Goal: Task Accomplishment & Management: Complete application form

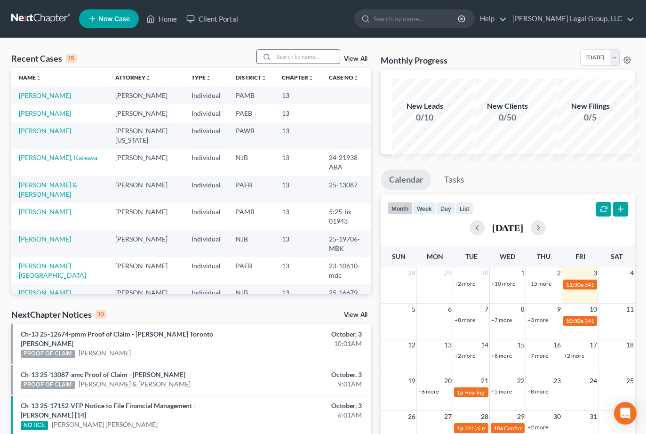
click at [274, 64] on input "search" at bounding box center [307, 57] width 66 height 14
type input "[PERSON_NAME]"
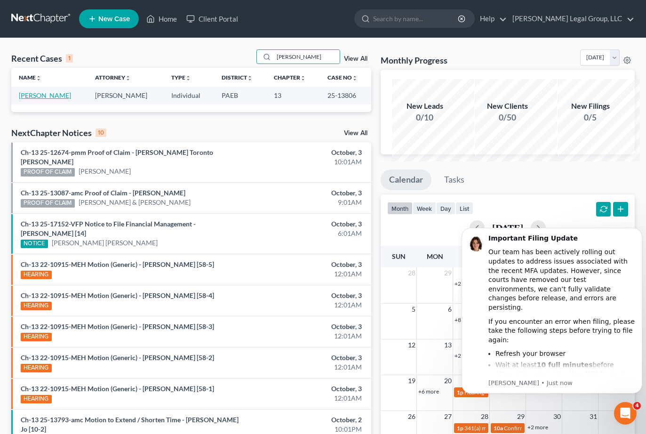
click at [39, 99] on link "[PERSON_NAME]" at bounding box center [45, 95] width 52 height 8
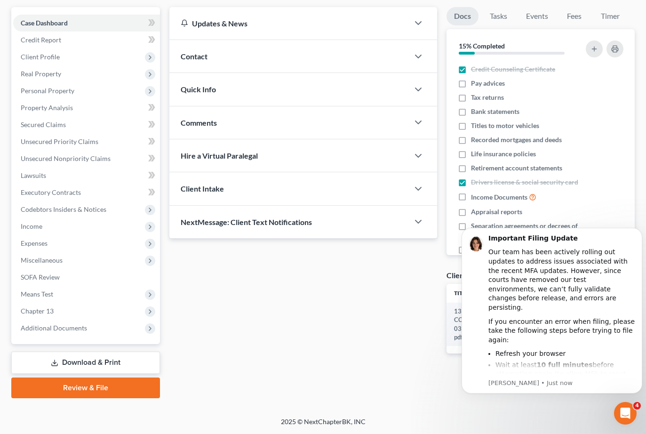
scroll to position [94, 0]
click at [56, 78] on span "Real Property" at bounding box center [41, 74] width 40 height 8
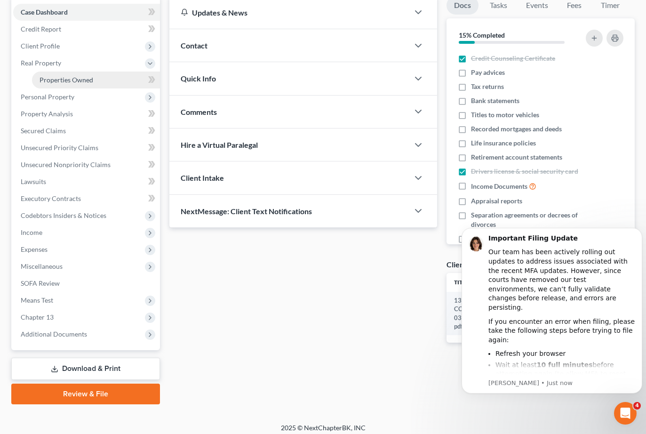
click at [66, 84] on span "Properties Owned" at bounding box center [67, 80] width 54 height 8
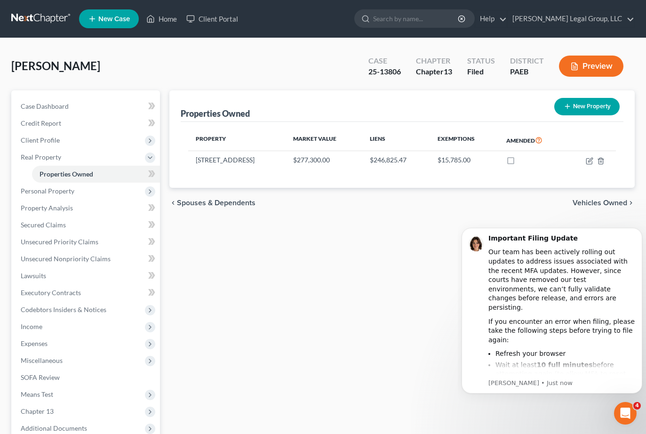
scroll to position [47, 0]
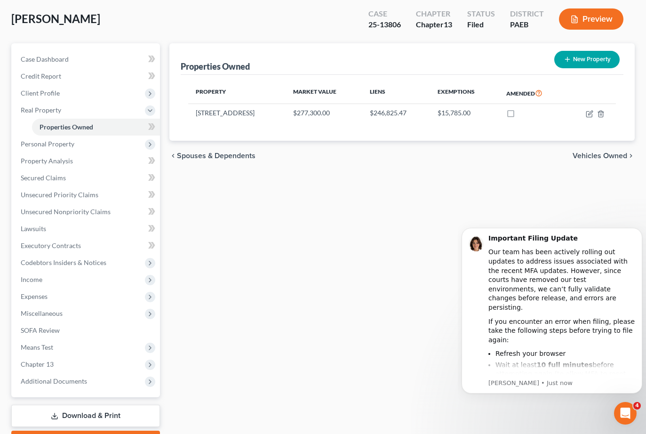
click at [432, 280] on div "Properties Owned New Property Property Market Value Liens Exemptions Amended [S…" at bounding box center [402, 247] width 475 height 408
click at [618, 413] on icon "Open Intercom Messenger" at bounding box center [624, 412] width 16 height 16
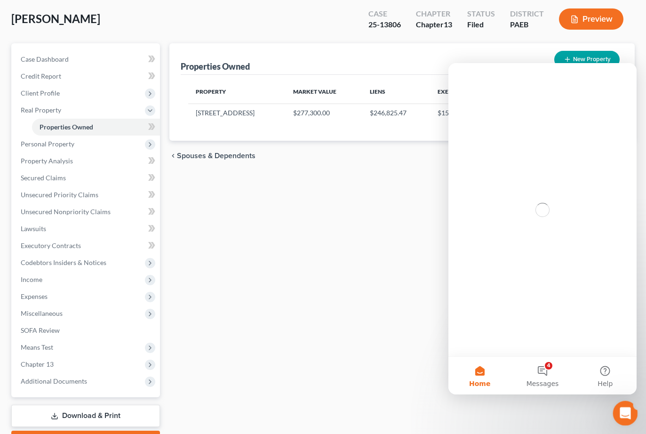
scroll to position [0, 0]
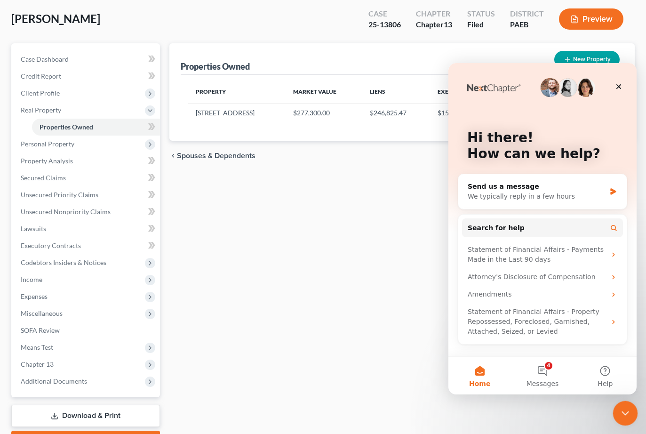
click at [618, 413] on icon "Close Intercom Messenger" at bounding box center [623, 411] width 11 height 11
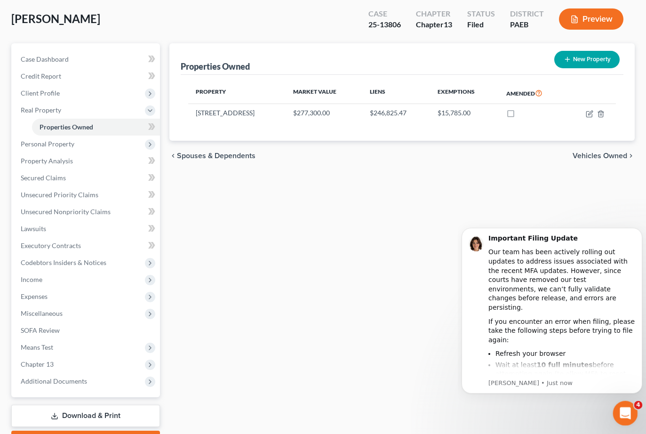
click at [625, 404] on div "Open Intercom Messenger" at bounding box center [623, 411] width 31 height 31
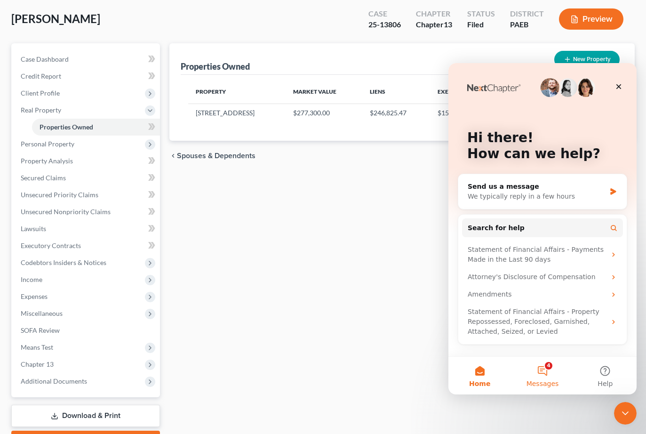
click at [547, 380] on span "Messages" at bounding box center [543, 383] width 32 height 7
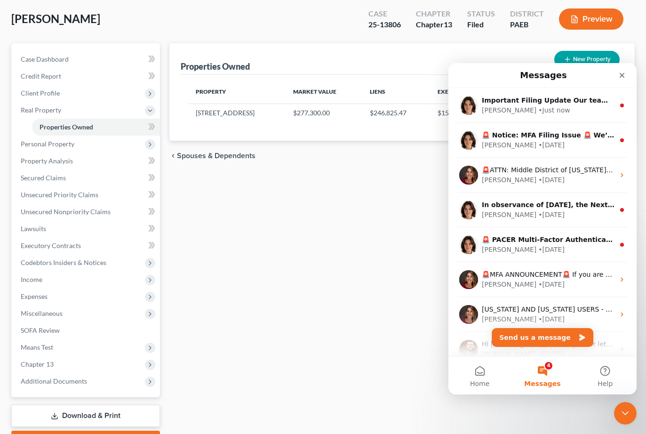
click at [547, 380] on span "Messages" at bounding box center [542, 383] width 36 height 7
click at [618, 416] on icon "Close Intercom Messenger" at bounding box center [623, 411] width 11 height 11
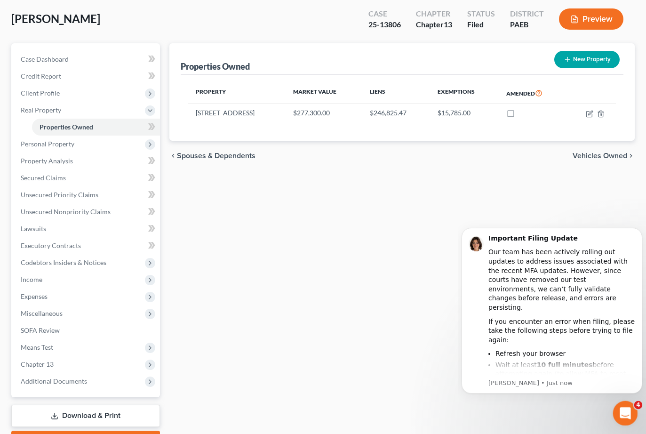
click at [618, 416] on div "Open Intercom Messenger" at bounding box center [623, 411] width 31 height 31
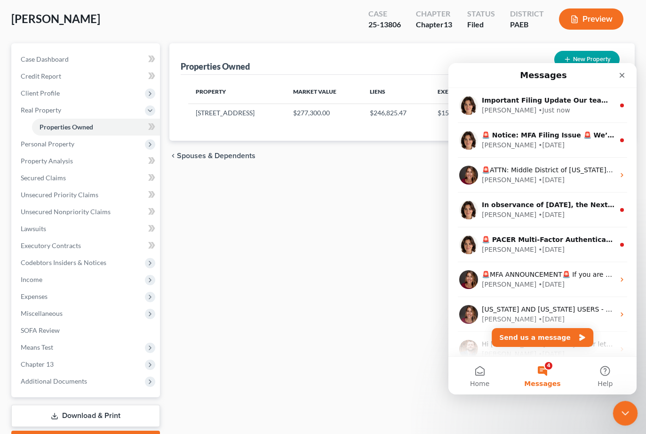
click at [618, 416] on icon "Close Intercom Messenger" at bounding box center [623, 411] width 11 height 11
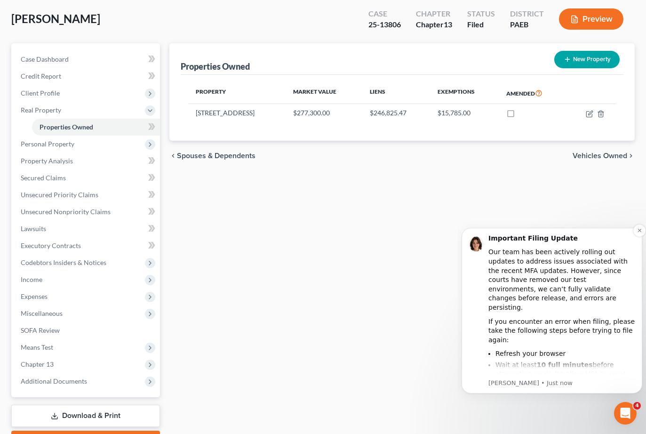
click at [575, 389] on div "Important Filing Update Our team has been actively rolling out updates to addre…" at bounding box center [552, 311] width 181 height 166
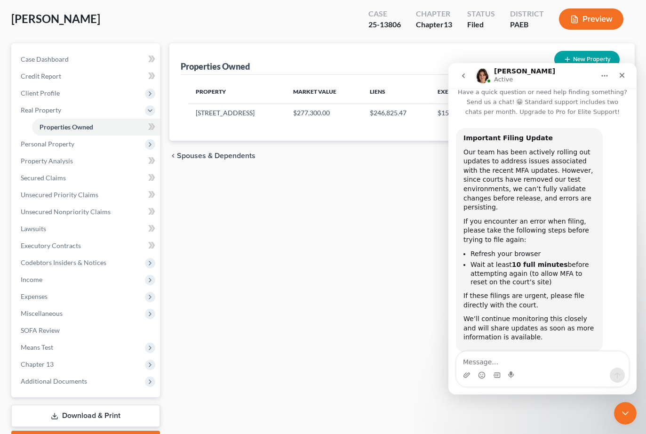
scroll to position [20, 0]
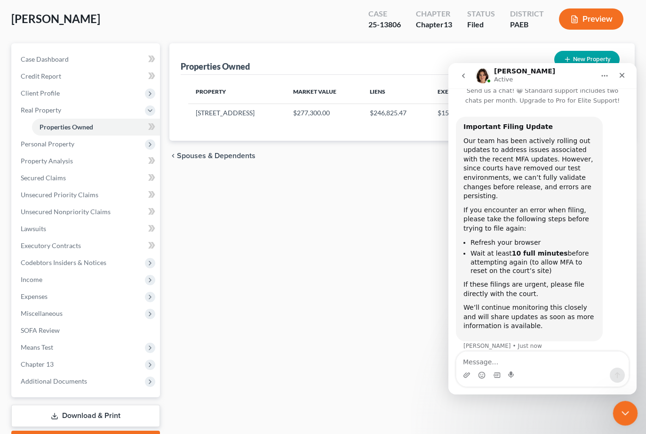
click at [613, 417] on html at bounding box center [624, 411] width 23 height 23
click at [619, 410] on icon "Close Intercom Messenger" at bounding box center [623, 411] width 11 height 11
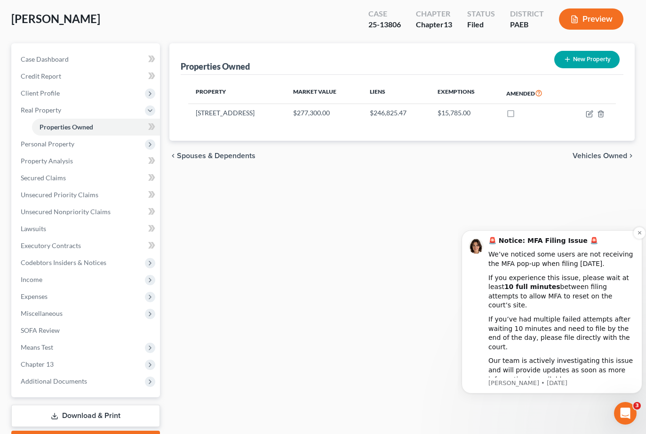
scroll to position [0, 0]
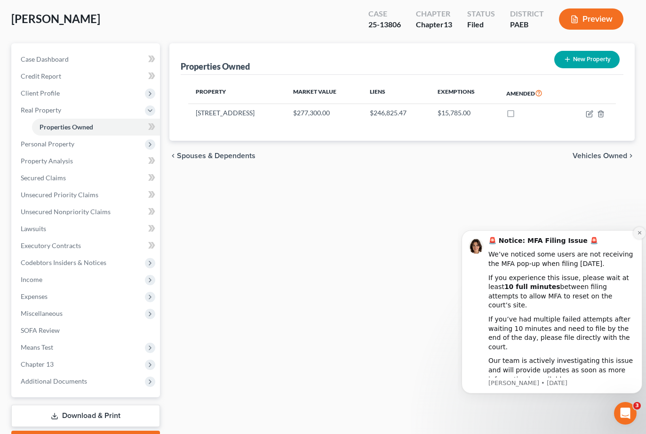
click at [639, 235] on icon "Dismiss notification" at bounding box center [639, 232] width 5 height 5
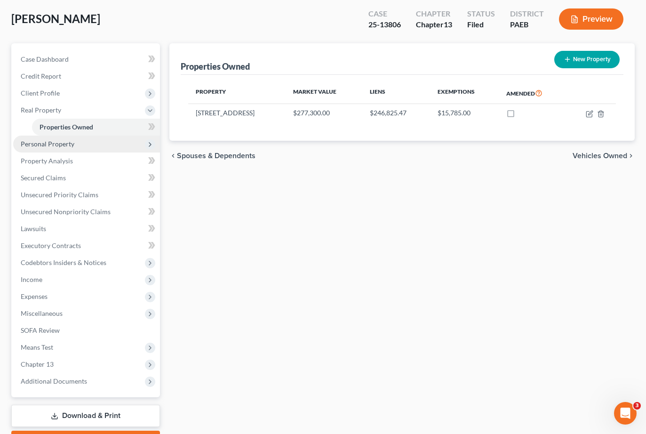
click at [71, 148] on span "Personal Property" at bounding box center [48, 144] width 54 height 8
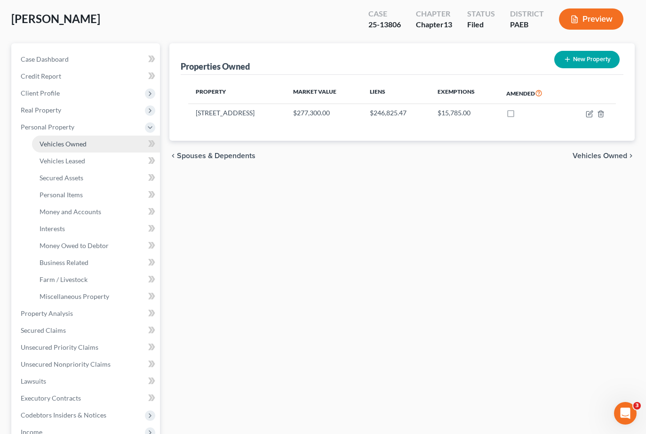
click at [87, 148] on span "Vehicles Owned" at bounding box center [63, 144] width 47 height 8
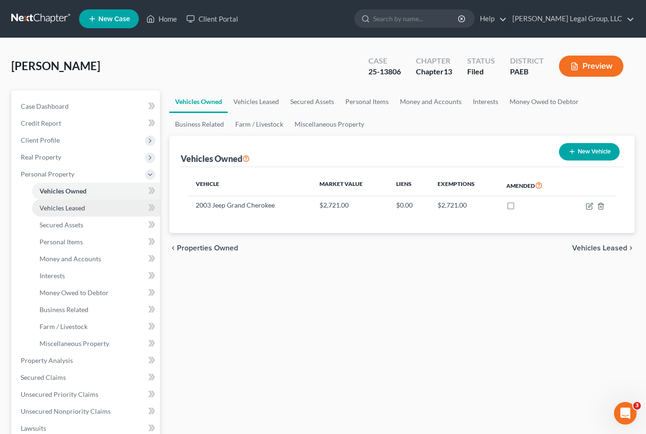
click at [85, 212] on span "Vehicles Leased" at bounding box center [63, 208] width 46 height 8
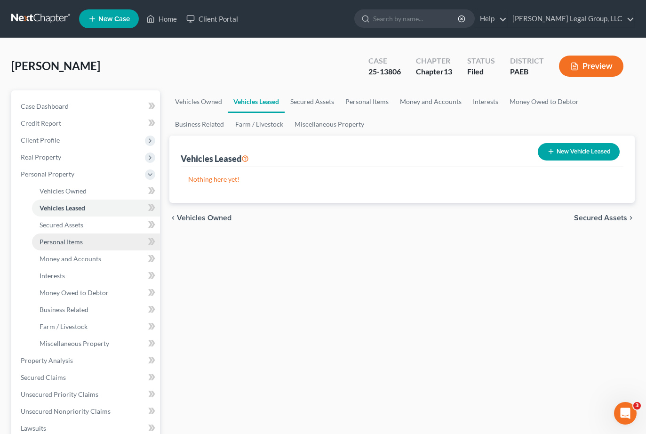
click at [74, 246] on span "Personal Items" at bounding box center [61, 242] width 43 height 8
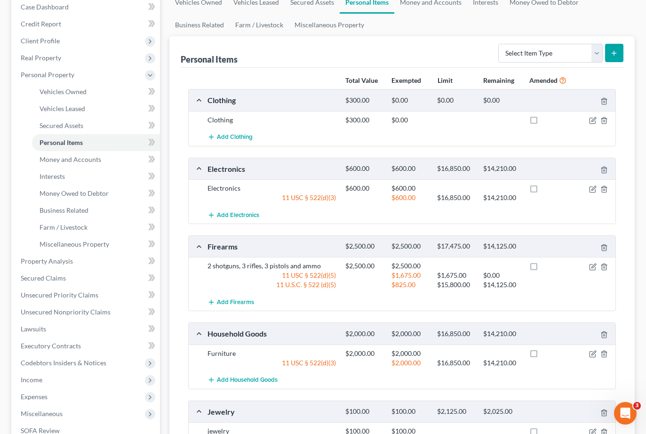
scroll to position [94, 0]
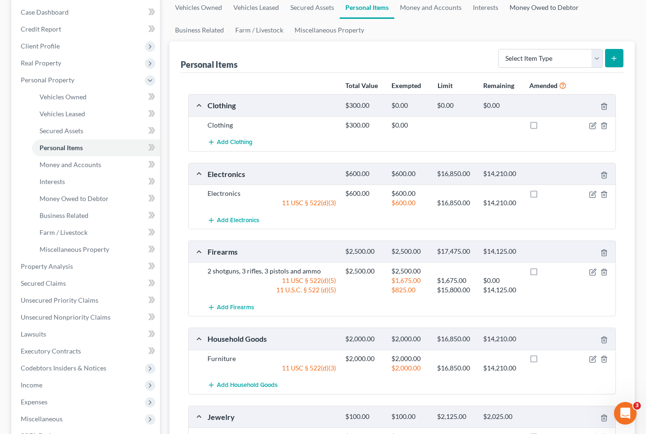
click at [504, 19] on link "Money Owed to Debtor" at bounding box center [544, 7] width 80 height 23
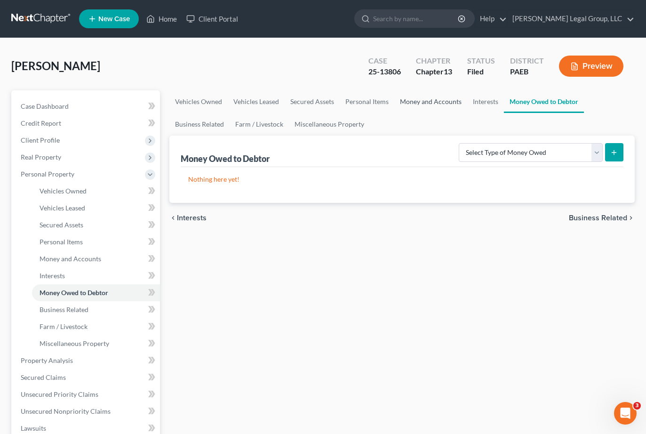
click at [467, 113] on link "Money and Accounts" at bounding box center [430, 101] width 73 height 23
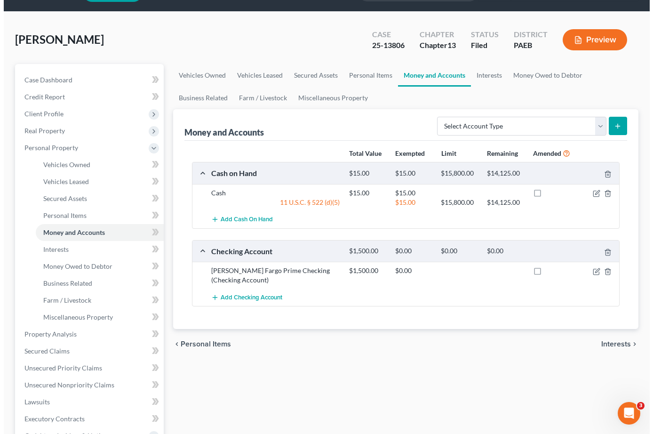
scroll to position [47, 0]
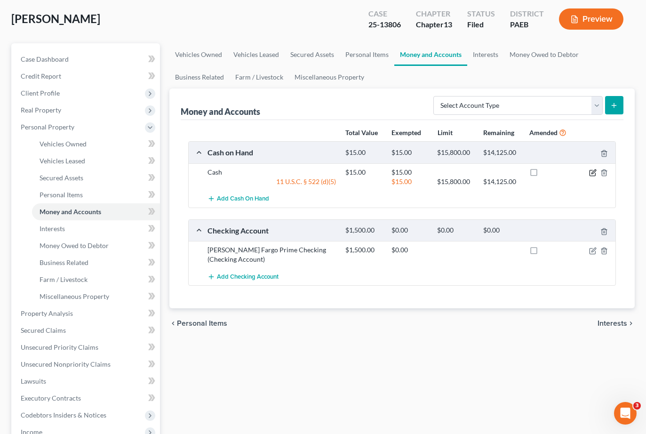
click at [589, 176] on icon "button" at bounding box center [593, 173] width 8 height 8
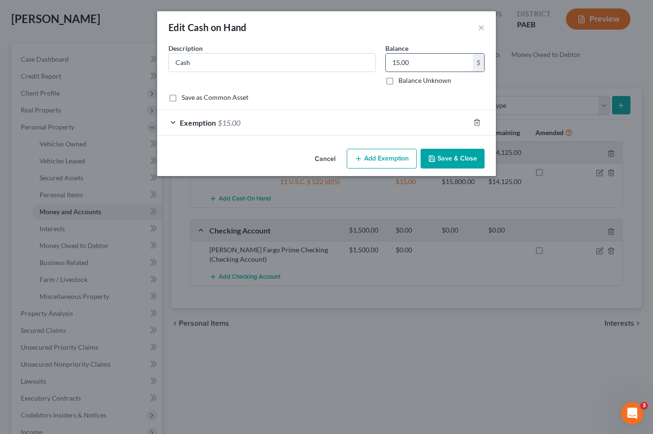
click at [445, 72] on input "15.00" at bounding box center [429, 63] width 87 height 18
type input "1,585.00"
click at [180, 127] on span "Exemption" at bounding box center [198, 122] width 36 height 9
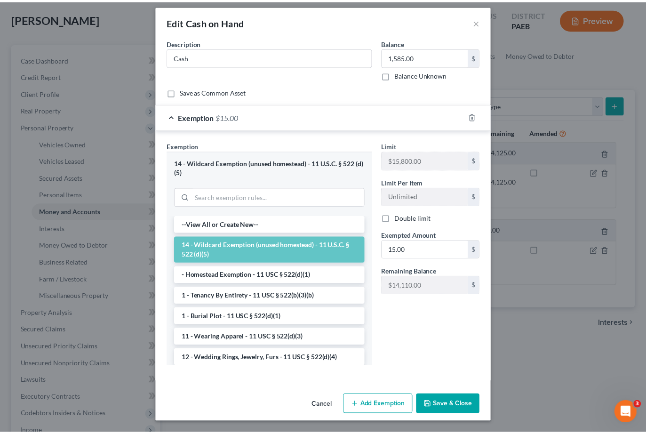
scroll to position [94, 0]
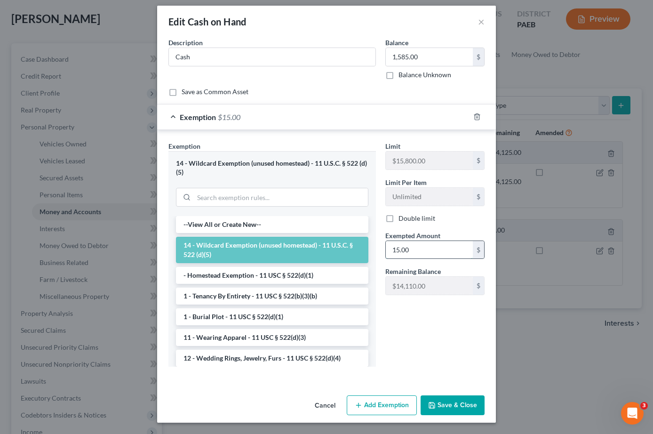
click at [439, 241] on input "15.00" at bounding box center [429, 250] width 87 height 18
type input "1,585.00"
click at [485, 415] on button "Save & Close" at bounding box center [453, 405] width 64 height 20
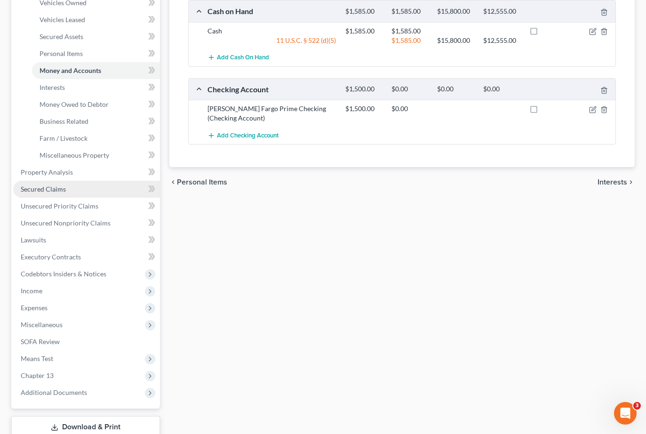
click at [94, 198] on link "Secured Claims" at bounding box center [86, 189] width 147 height 17
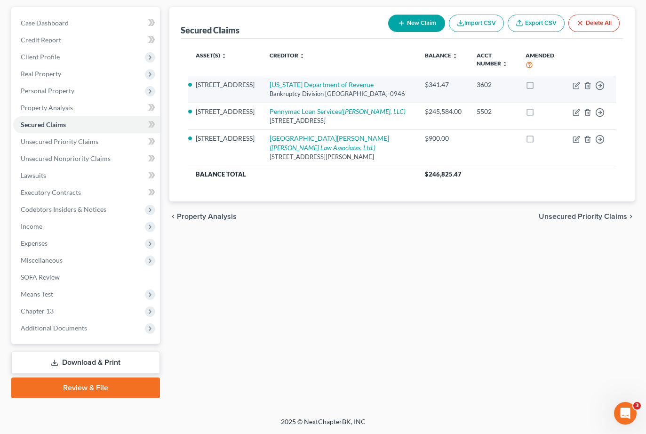
scroll to position [94, 0]
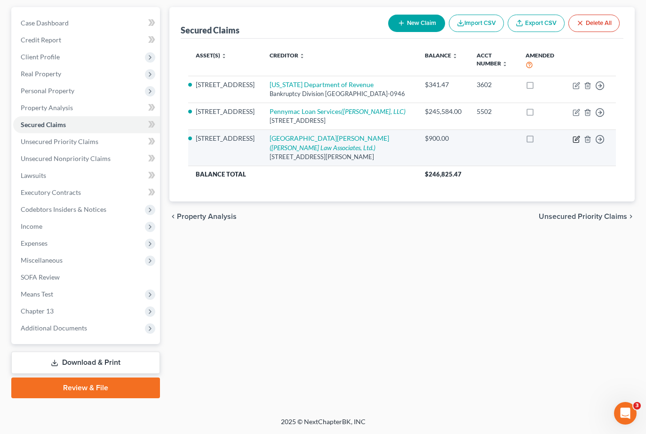
click at [573, 142] on icon "button" at bounding box center [576, 139] width 6 height 6
select select "39"
select select "12"
select select "0"
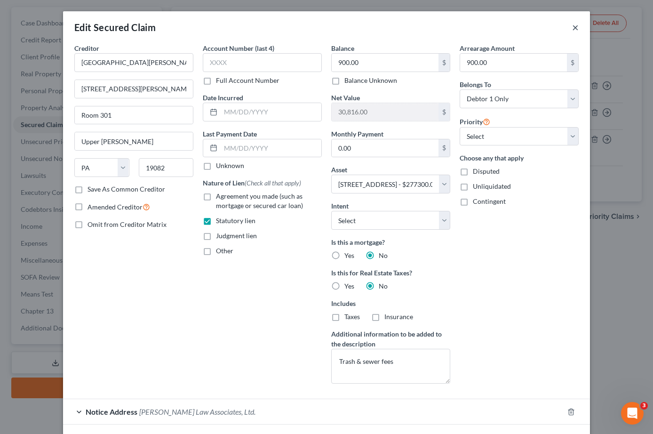
click at [579, 33] on button "×" at bounding box center [575, 27] width 7 height 11
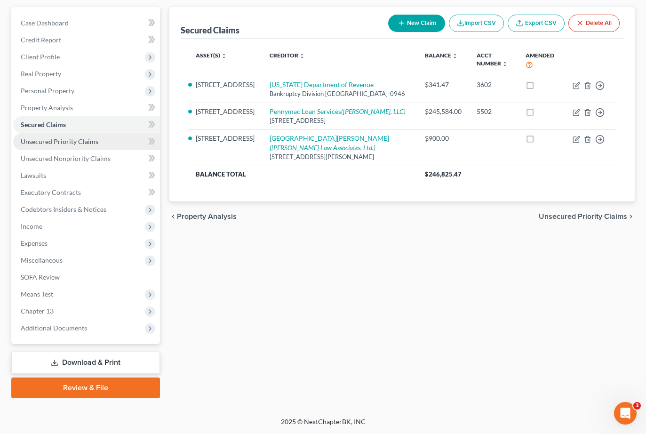
click at [86, 145] on span "Unsecured Priority Claims" at bounding box center [60, 141] width 78 height 8
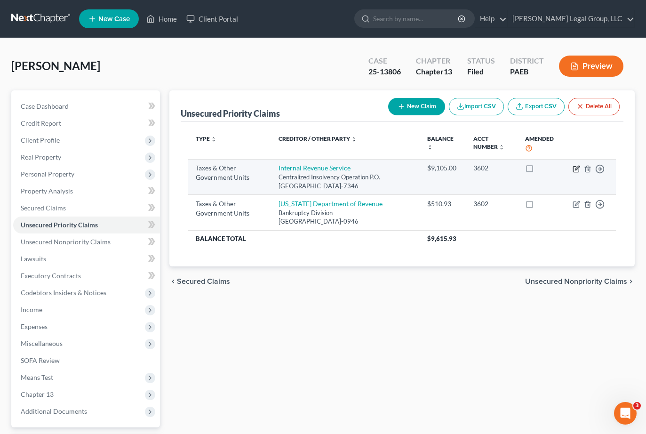
click at [575, 170] on icon "button" at bounding box center [577, 168] width 4 height 4
select select "0"
select select "39"
select select "3"
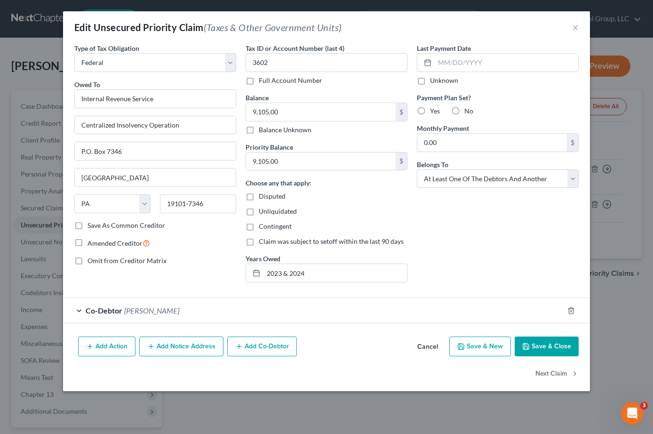
scroll to position [47, 0]
click at [439, 356] on button "Cancel" at bounding box center [428, 346] width 36 height 19
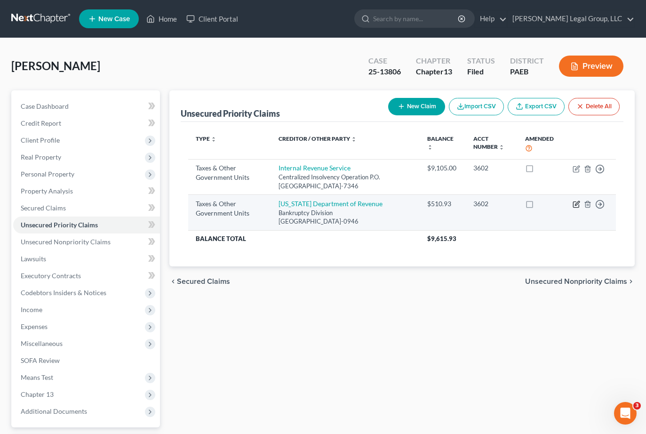
click at [573, 208] on icon "button" at bounding box center [577, 204] width 8 height 8
select select "2"
select select "39"
select select "0"
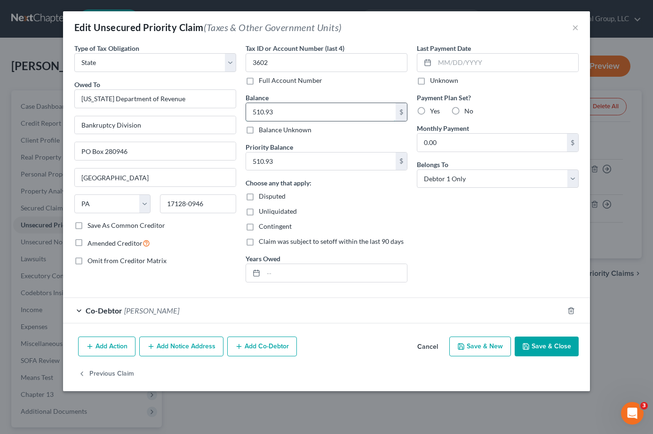
click at [270, 121] on input "510.93" at bounding box center [321, 112] width 150 height 18
click at [296, 170] on input "510.93" at bounding box center [321, 161] width 150 height 18
click at [286, 121] on input "870.07" at bounding box center [321, 112] width 150 height 18
type input "522.53"
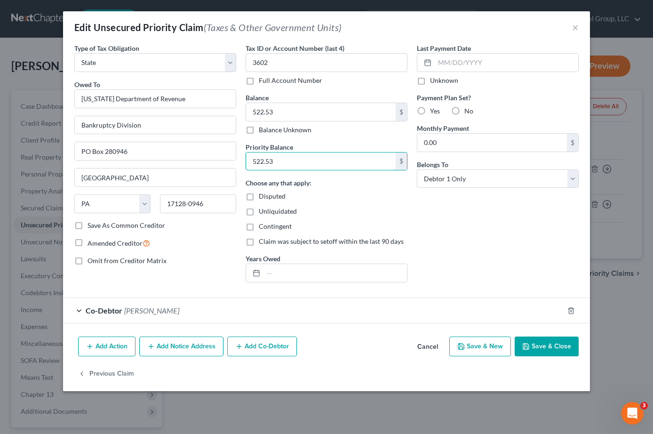
scroll to position [78, 0]
click at [573, 356] on button "Save & Close" at bounding box center [547, 346] width 64 height 20
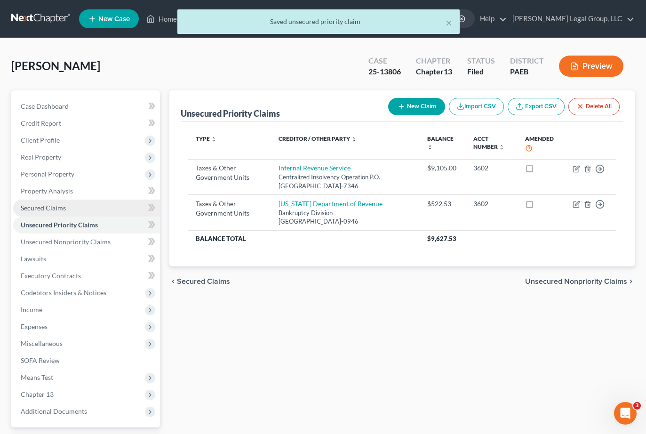
click at [61, 212] on span "Secured Claims" at bounding box center [43, 208] width 45 height 8
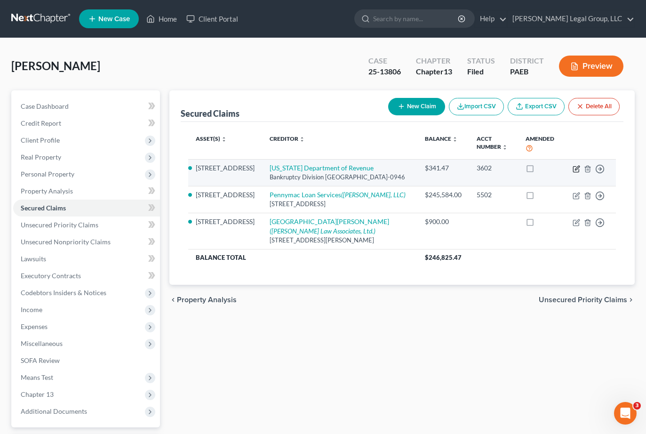
click at [575, 170] on icon "button" at bounding box center [577, 168] width 4 height 4
select select "39"
select select "0"
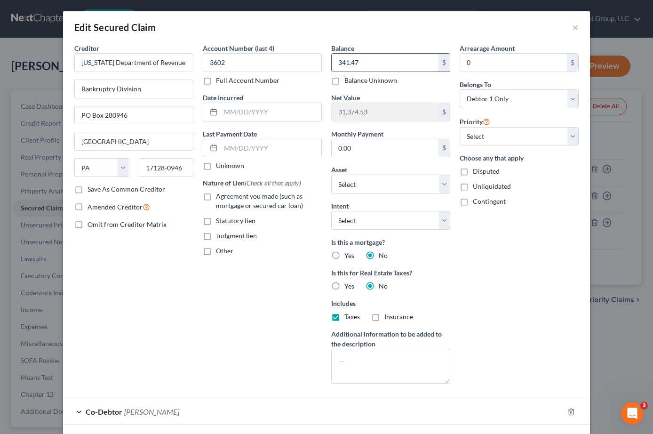
click at [366, 72] on input "341.47" at bounding box center [385, 63] width 107 height 18
type input "347.54"
select select "12"
click at [536, 72] on input "0" at bounding box center [513, 63] width 107 height 18
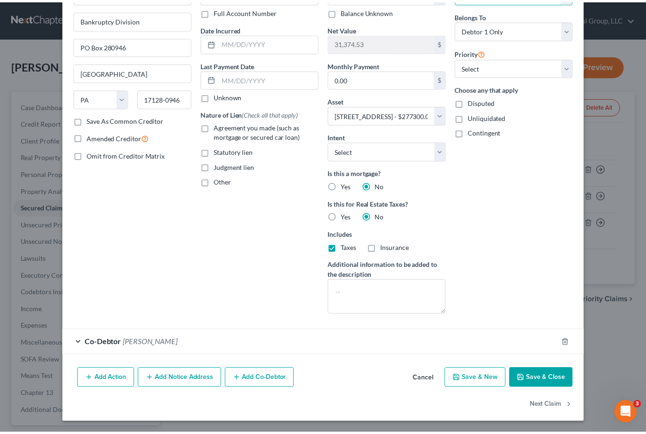
scroll to position [192, 0]
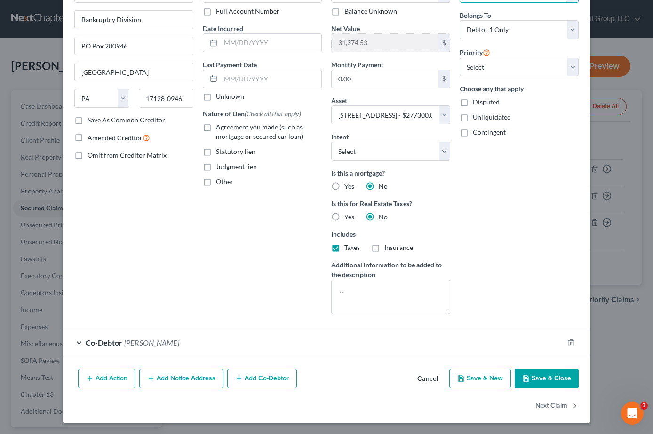
type input "347.54"
click at [561, 368] on button "Save & Close" at bounding box center [547, 378] width 64 height 20
select select
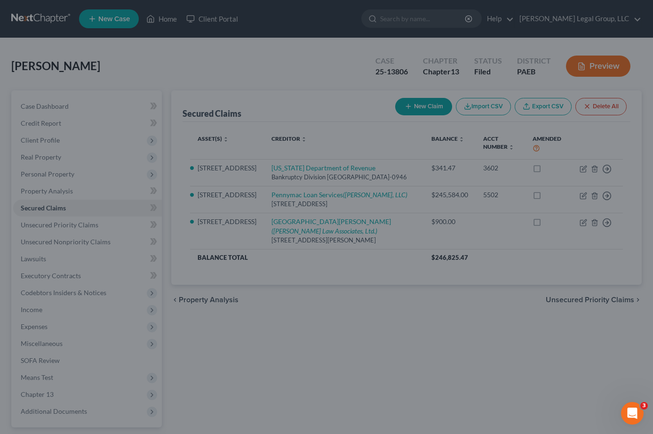
type input "31,368.46"
select select "12"
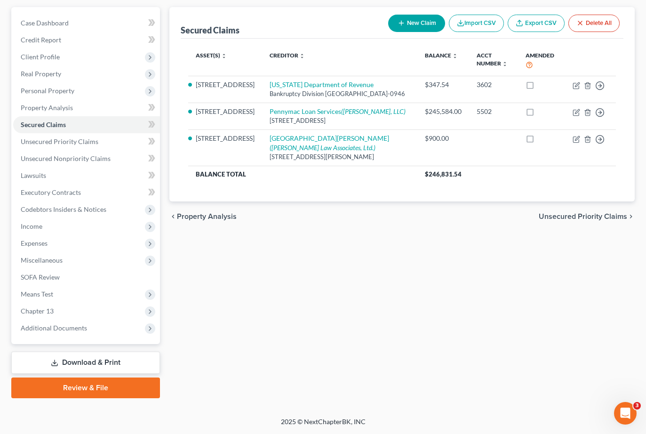
scroll to position [210, 0]
click at [80, 235] on span "Expenses" at bounding box center [86, 243] width 147 height 17
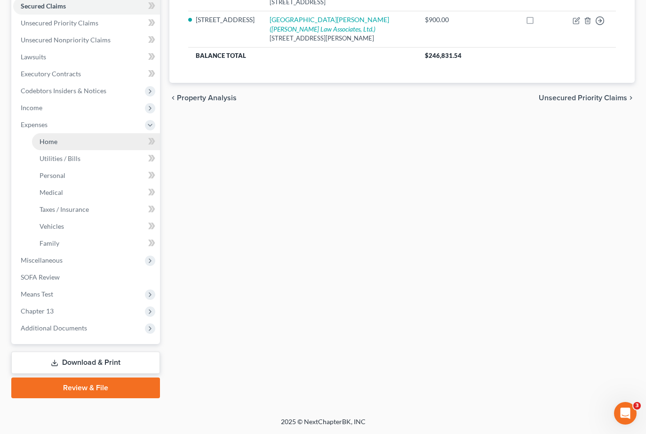
click at [107, 150] on link "Home" at bounding box center [96, 141] width 128 height 17
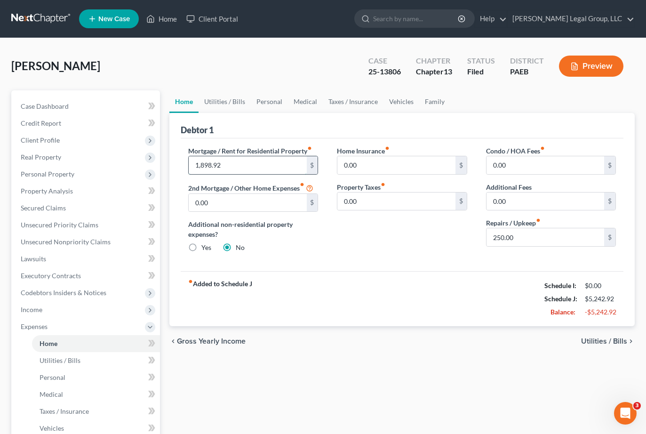
click at [237, 174] on input "1,898.92" at bounding box center [248, 165] width 118 height 18
click at [251, 113] on link "Utilities / Bills" at bounding box center [225, 101] width 52 height 23
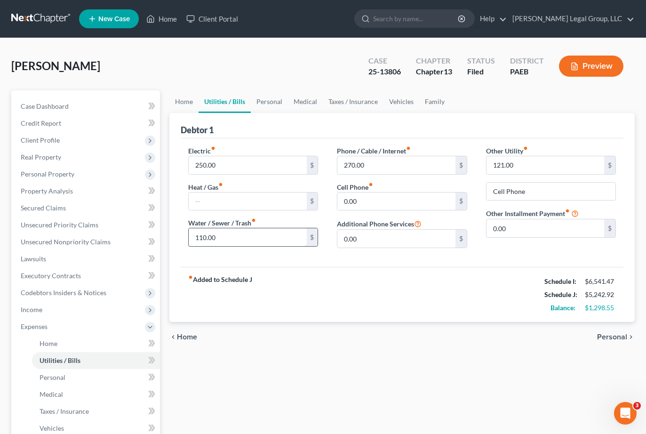
click at [246, 246] on input "110.00" at bounding box center [248, 237] width 118 height 18
type input "110.00"
click at [384, 113] on link "Taxes / Insurance" at bounding box center [353, 101] width 61 height 23
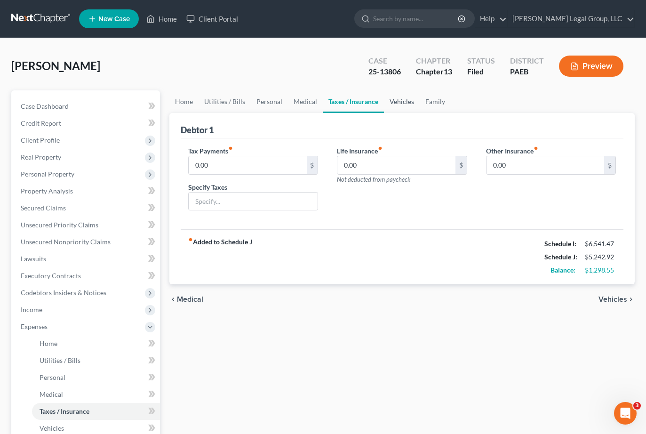
click at [420, 113] on link "Vehicles" at bounding box center [402, 101] width 36 height 23
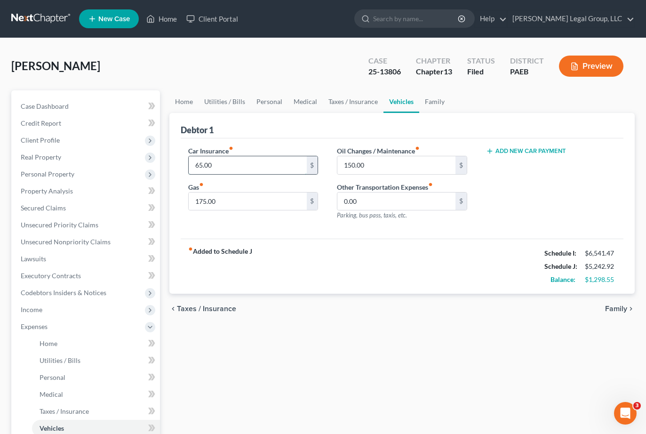
click at [253, 174] on input "65.00" at bounding box center [248, 165] width 118 height 18
type input "67.00"
click at [251, 113] on link "Utilities / Bills" at bounding box center [225, 101] width 52 height 23
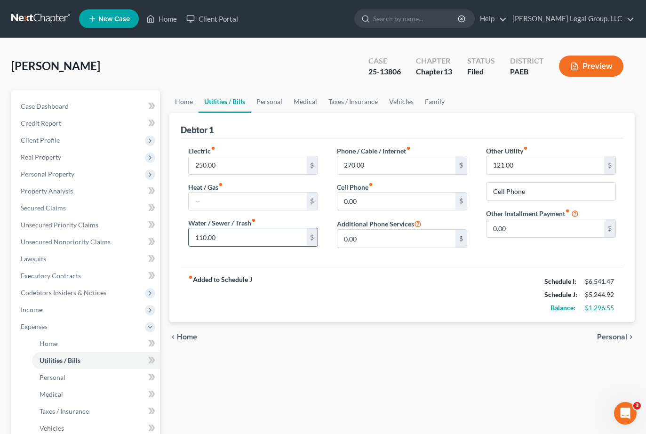
click at [212, 246] on input "110.00" at bounding box center [248, 237] width 118 height 18
type input "120.00"
click at [193, 113] on link "Home" at bounding box center [183, 101] width 29 height 23
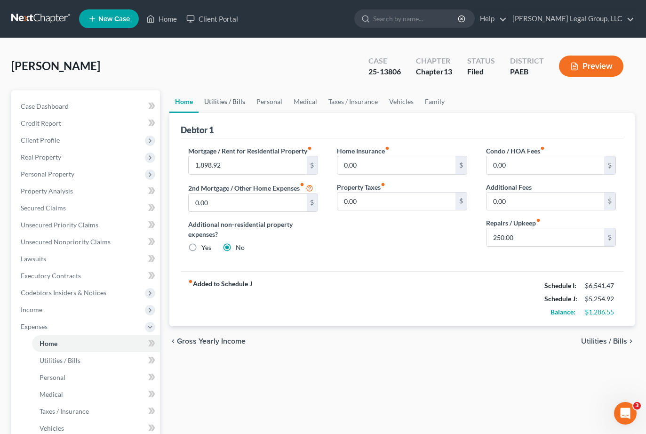
click at [245, 113] on link "Utilities / Bills" at bounding box center [225, 101] width 52 height 23
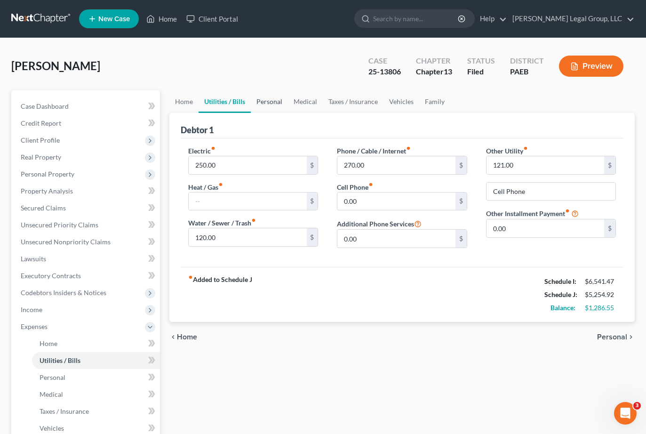
click at [288, 113] on link "Personal" at bounding box center [269, 101] width 37 height 23
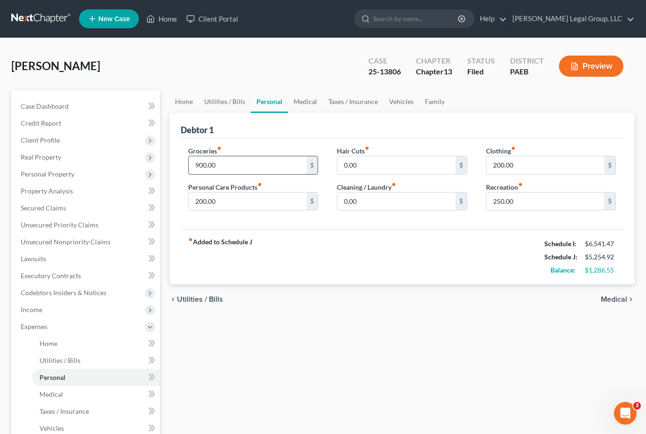
click at [266, 174] on input "900.00" at bounding box center [248, 165] width 118 height 18
type input "1,000.00"
click at [323, 113] on link "Medical" at bounding box center [305, 101] width 35 height 23
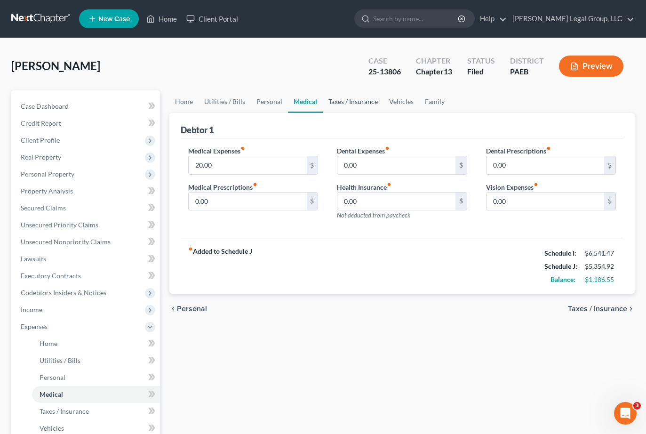
click at [384, 113] on link "Taxes / Insurance" at bounding box center [353, 101] width 61 height 23
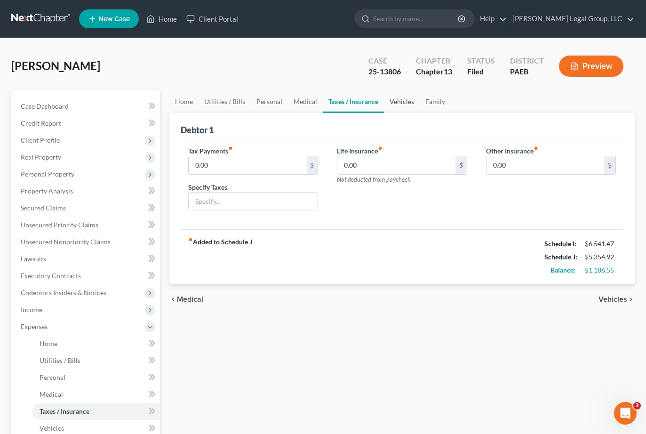
click at [420, 113] on link "Vehicles" at bounding box center [402, 101] width 36 height 23
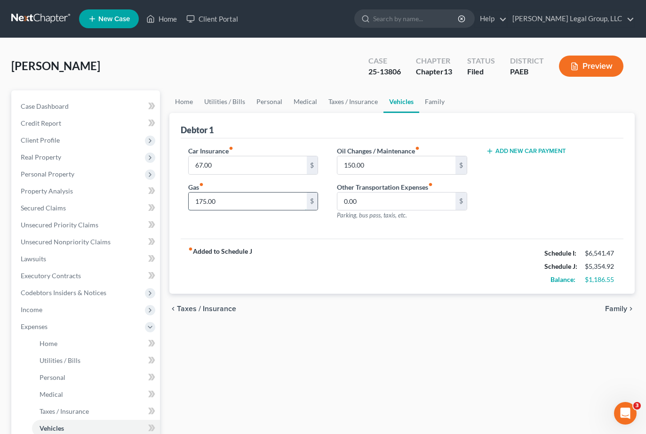
click at [208, 210] on input "175.00" at bounding box center [248, 201] width 118 height 18
click at [203, 210] on input "175.00" at bounding box center [248, 201] width 118 height 18
type input "275.00"
click at [384, 228] on div "Oil Changes / Maintenance fiber_manual_record 150.00 $ Other Transportation Exp…" at bounding box center [402, 187] width 149 height 82
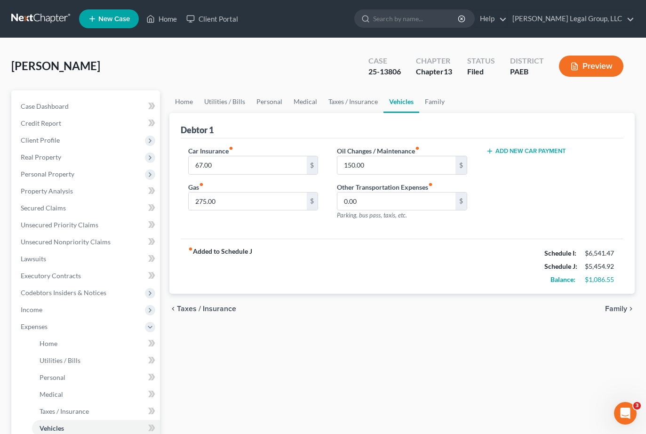
click at [513, 228] on div "Add New Car Payment" at bounding box center [551, 187] width 149 height 82
click at [450, 113] on link "Family" at bounding box center [434, 101] width 31 height 23
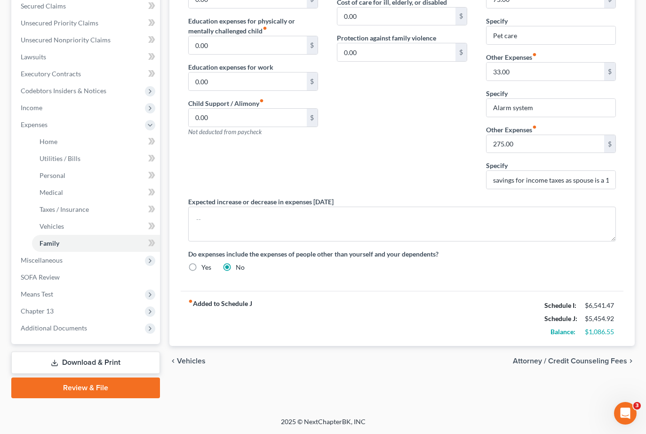
scroll to position [359, 0]
click at [71, 303] on span "Chapter 13" at bounding box center [86, 311] width 147 height 17
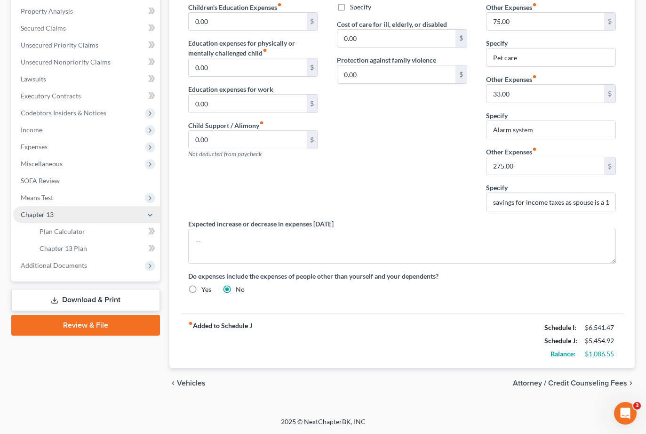
scroll to position [329, 0]
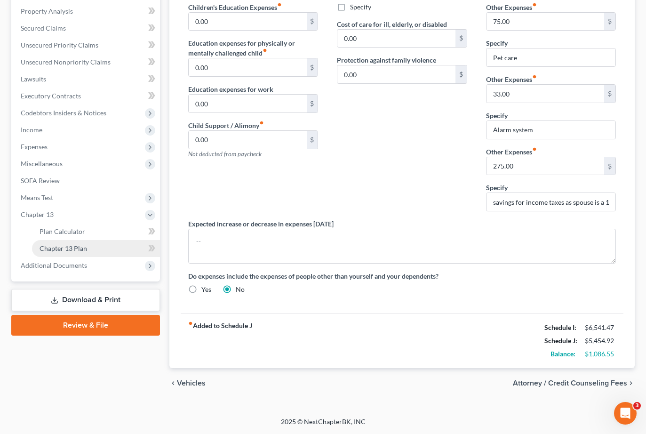
click at [117, 240] on link "Chapter 13 Plan" at bounding box center [96, 248] width 128 height 17
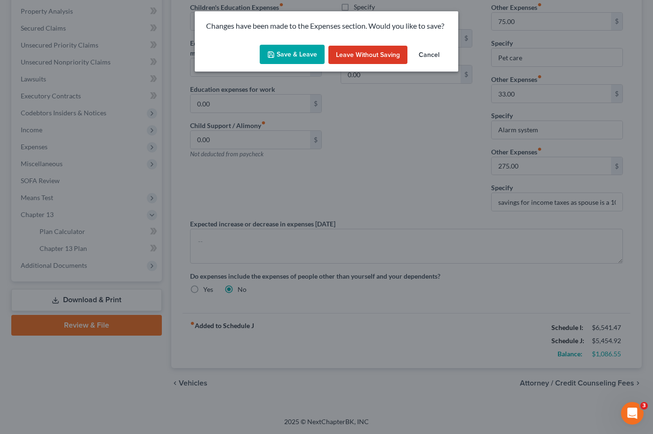
click at [288, 64] on button "Save & Leave" at bounding box center [292, 55] width 65 height 20
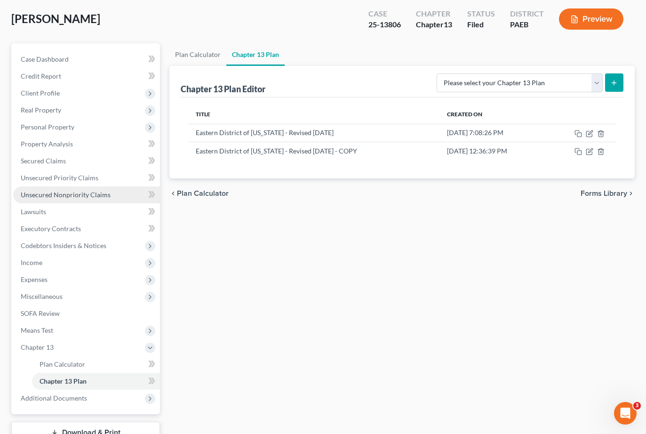
scroll to position [94, 0]
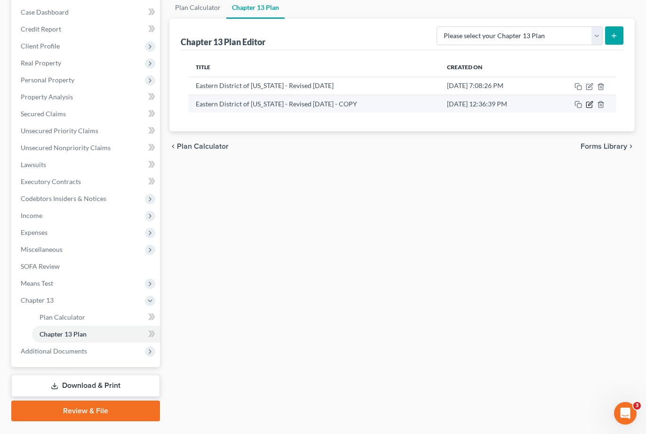
click at [586, 108] on icon "button" at bounding box center [590, 105] width 8 height 8
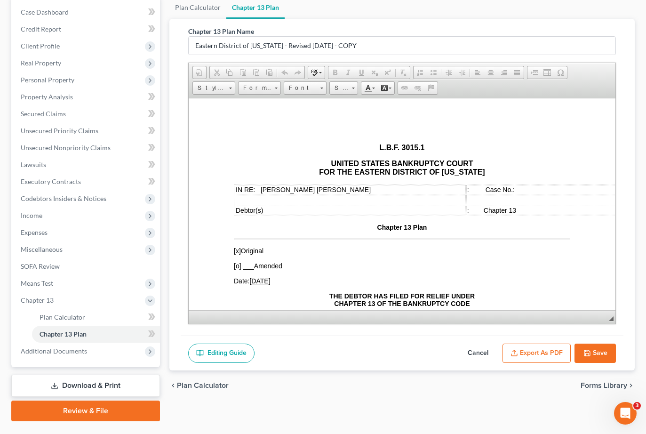
scroll to position [0, 0]
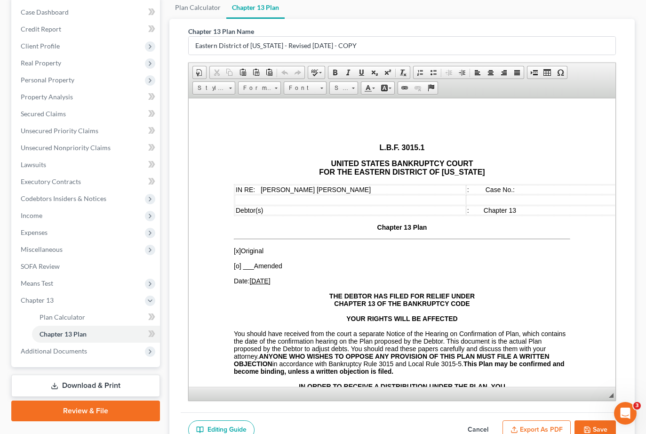
drag, startPoint x: 605, startPoint y: 357, endPoint x: 597, endPoint y: 432, distance: 75.7
click at [597, 400] on span "◢ Elements path" at bounding box center [402, 394] width 427 height 14
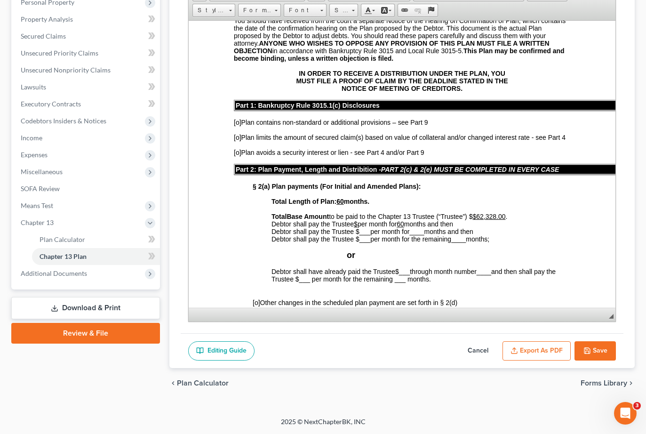
scroll to position [253, 0]
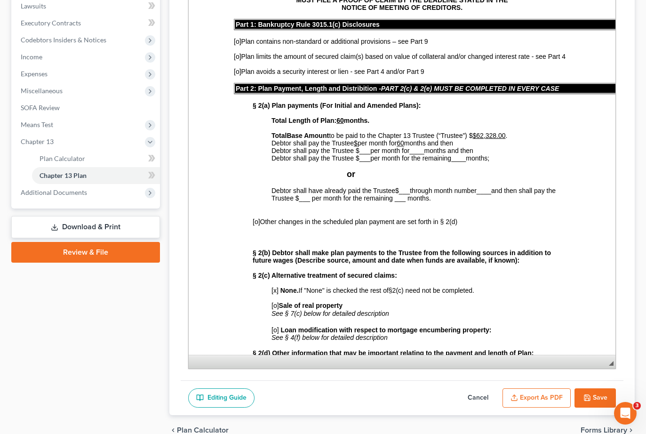
drag, startPoint x: 604, startPoint y: 271, endPoint x: 595, endPoint y: 389, distance: 118.5
click at [597, 368] on span "◢ Elements path" at bounding box center [402, 362] width 427 height 14
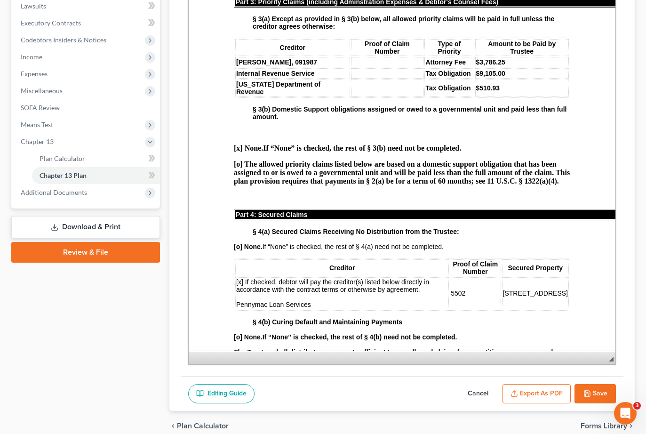
scroll to position [847, 0]
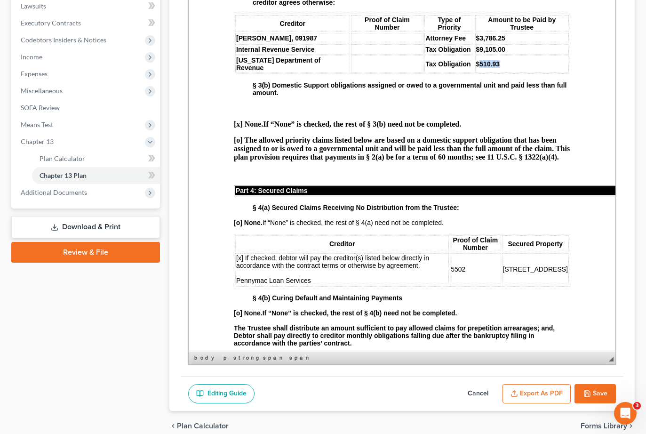
drag, startPoint x: 493, startPoint y: 177, endPoint x: 465, endPoint y: 178, distance: 27.8
click at [475, 72] on td "$510.93" at bounding box center [522, 64] width 94 height 17
